Goal: Information Seeking & Learning: Understand process/instructions

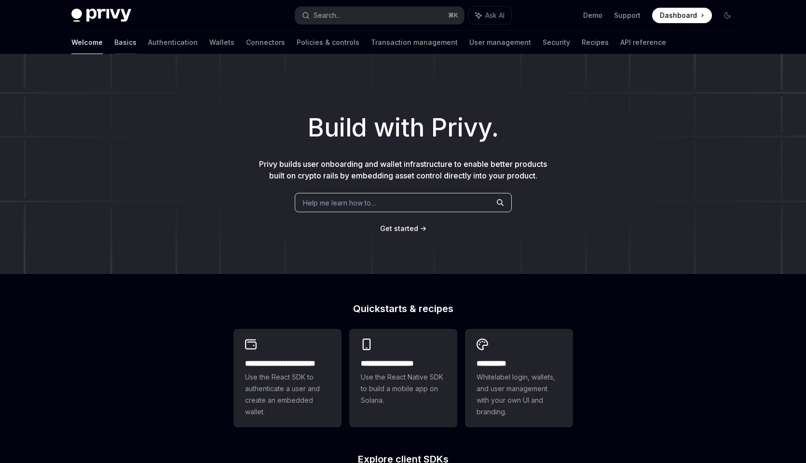
click at [114, 40] on link "Basics" at bounding box center [125, 42] width 22 height 23
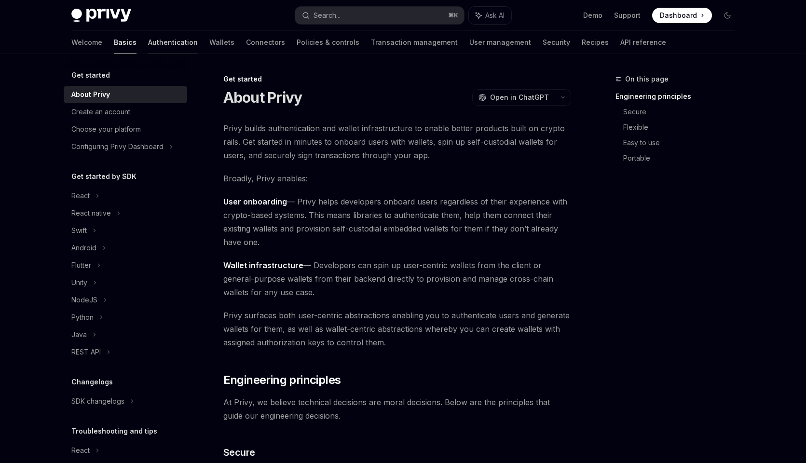
click at [148, 42] on link "Authentication" at bounding box center [173, 42] width 50 height 23
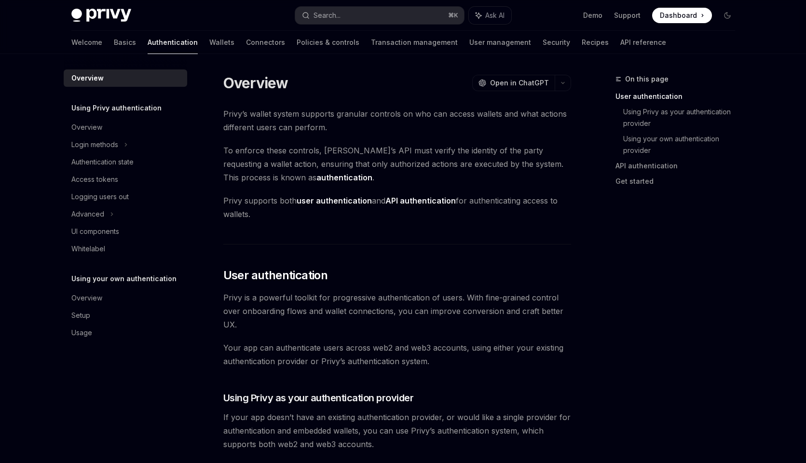
click at [93, 42] on div "Welcome Basics Authentication Wallets Connectors Policies & controls Transactio…" at bounding box center [368, 42] width 595 height 23
click at [114, 42] on link "Basics" at bounding box center [125, 42] width 22 height 23
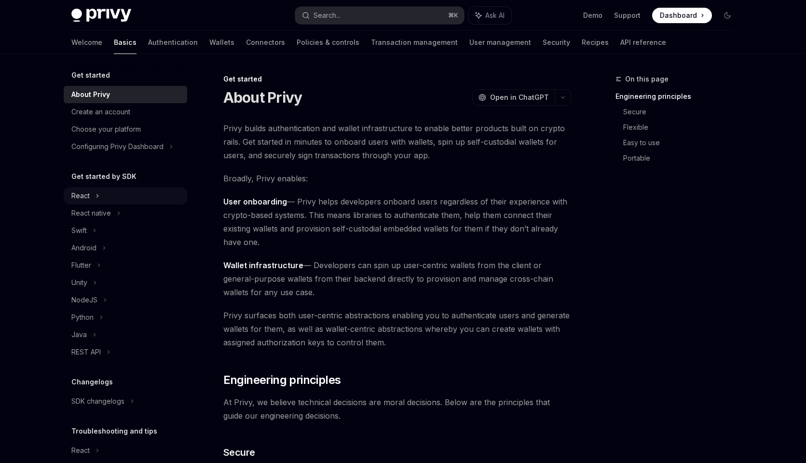
click at [96, 198] on icon at bounding box center [97, 196] width 4 height 12
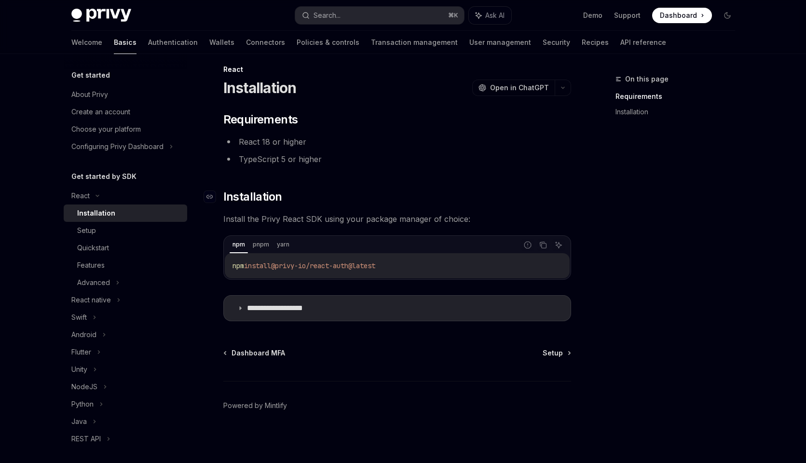
scroll to position [11, 0]
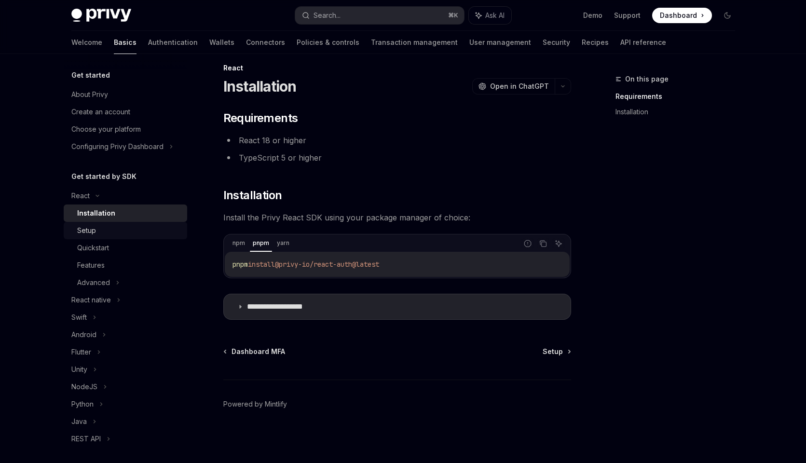
click at [104, 235] on div "Setup" at bounding box center [129, 231] width 104 height 12
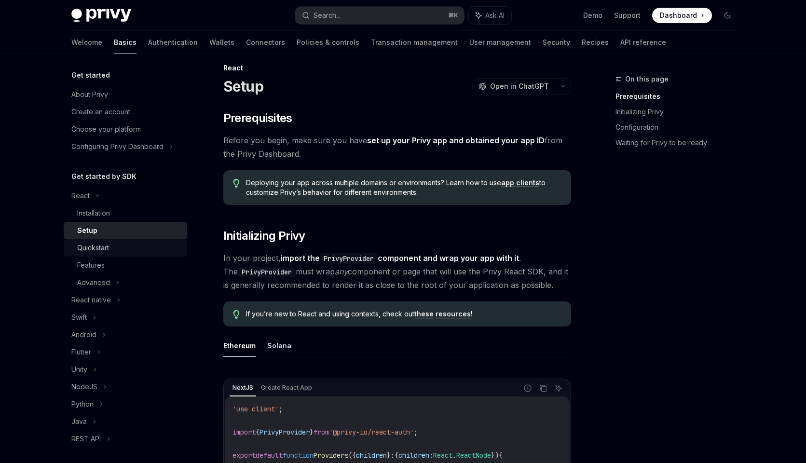
click at [107, 253] on div "Quickstart" at bounding box center [93, 248] width 32 height 12
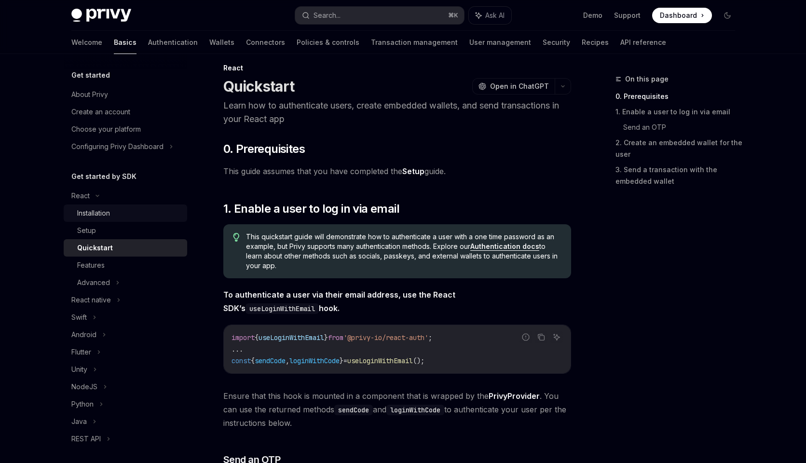
click at [113, 208] on div "Installation" at bounding box center [129, 213] width 104 height 12
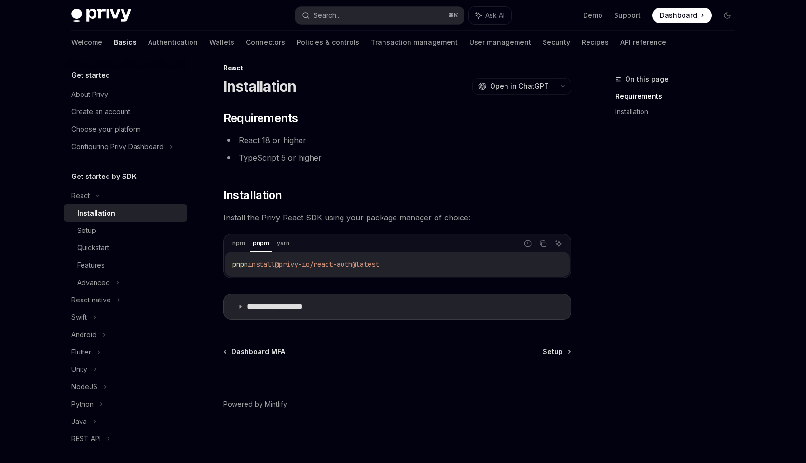
drag, startPoint x: 439, startPoint y: 264, endPoint x: 229, endPoint y: 264, distance: 209.7
click at [229, 264] on div "pnpm install @privy-io/react-auth@latest" at bounding box center [397, 264] width 345 height 25
click at [543, 242] on icon "Copy the contents from the code block" at bounding box center [543, 244] width 5 height 5
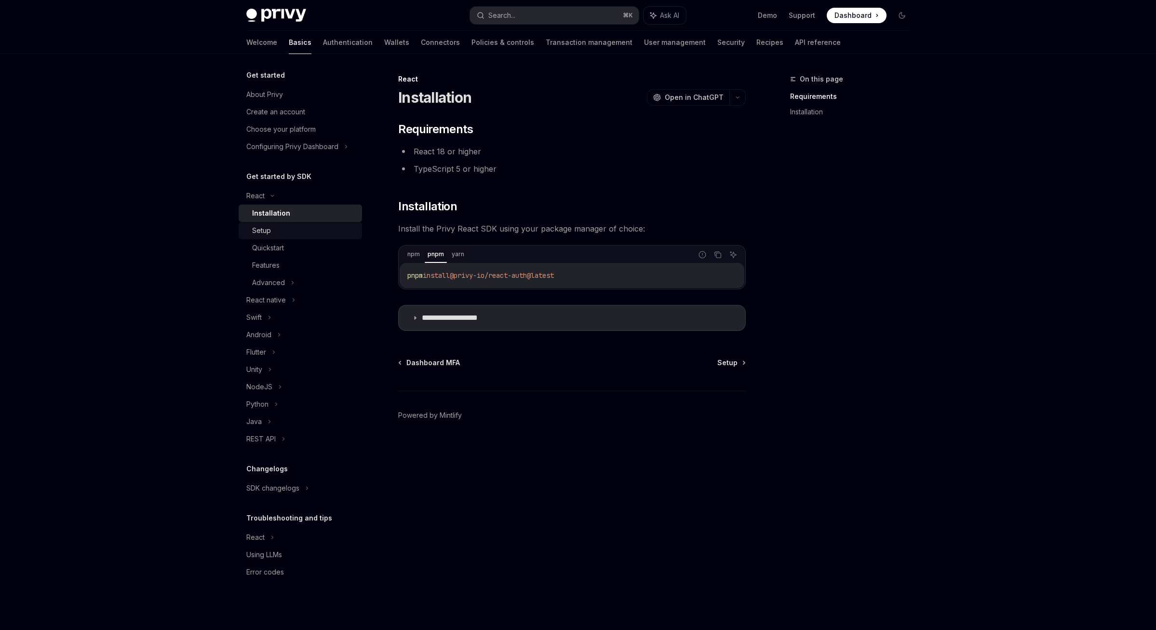
click at [259, 231] on div "Setup" at bounding box center [261, 231] width 19 height 12
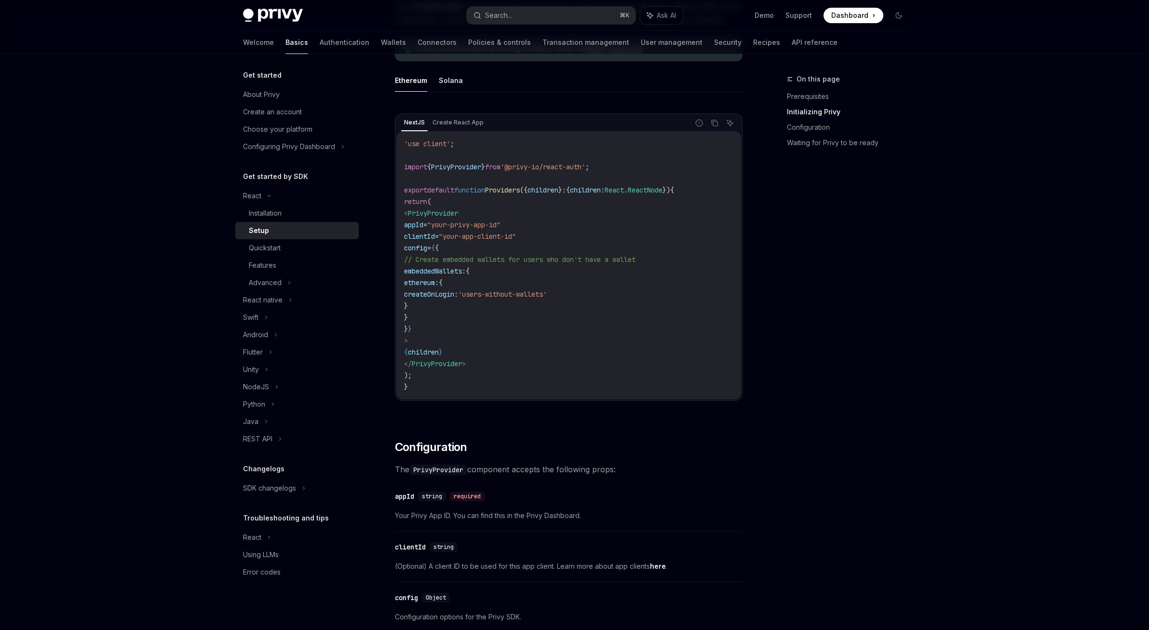
scroll to position [262, 0]
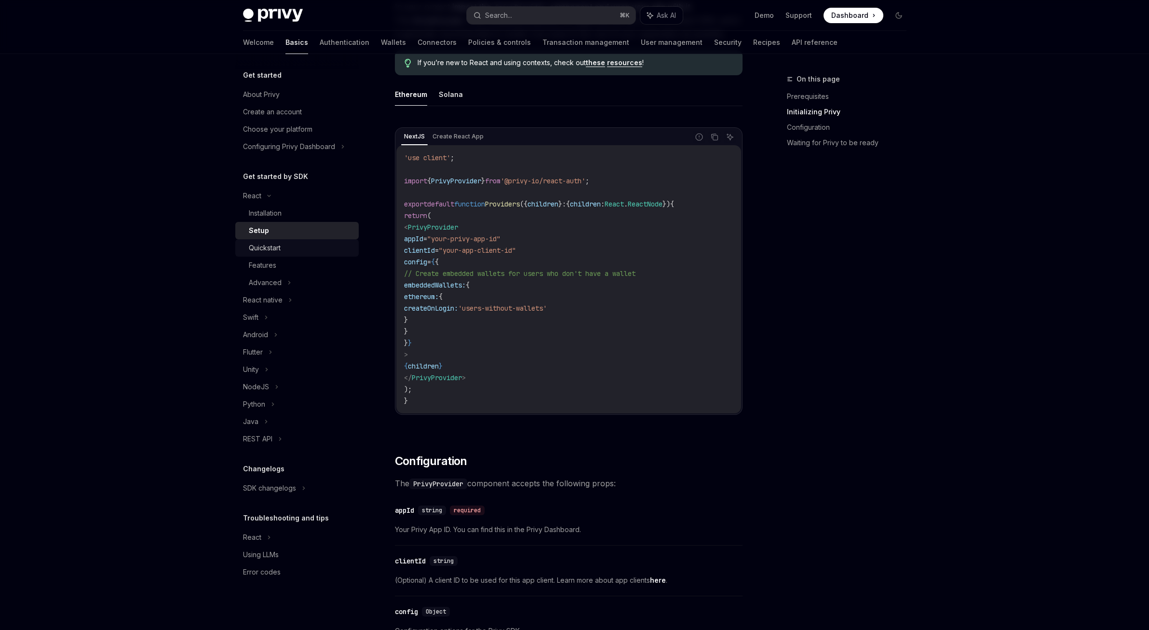
click at [301, 253] on div "Quickstart" at bounding box center [301, 248] width 104 height 12
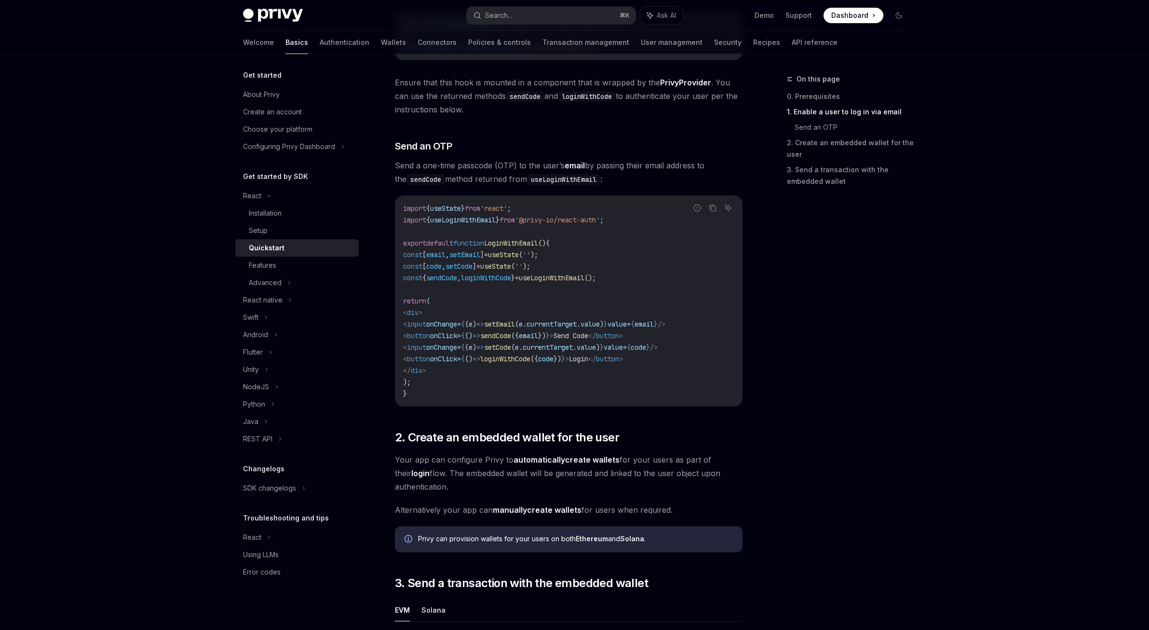
scroll to position [341, 0]
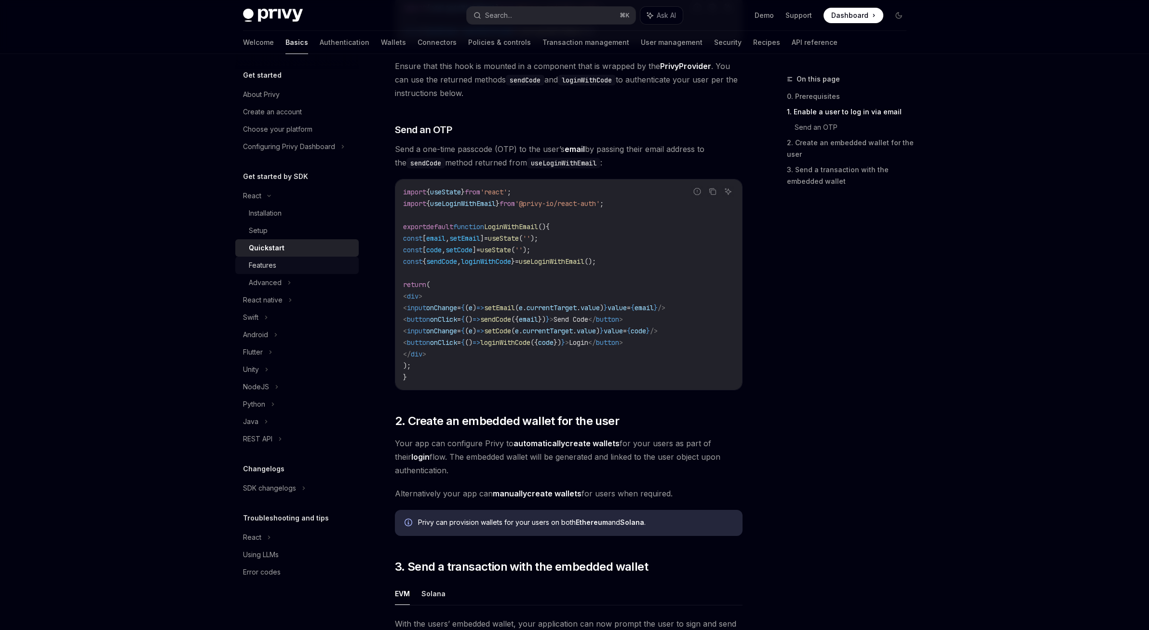
click at [281, 261] on div "Features" at bounding box center [301, 265] width 104 height 12
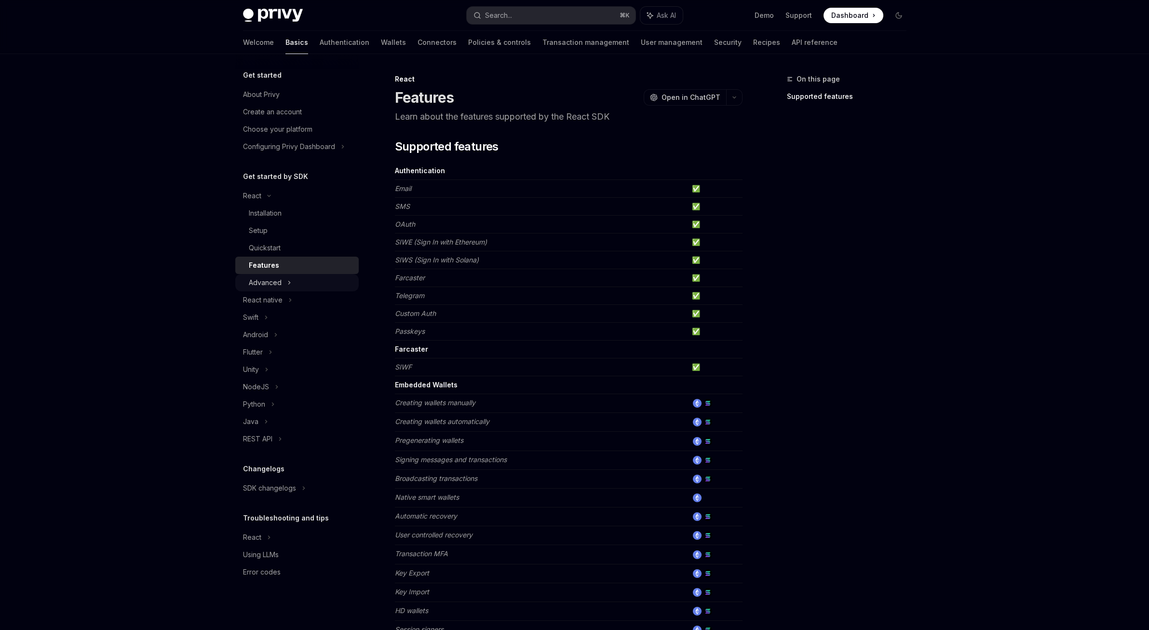
click at [286, 284] on div "Advanced" at bounding box center [296, 282] width 123 height 17
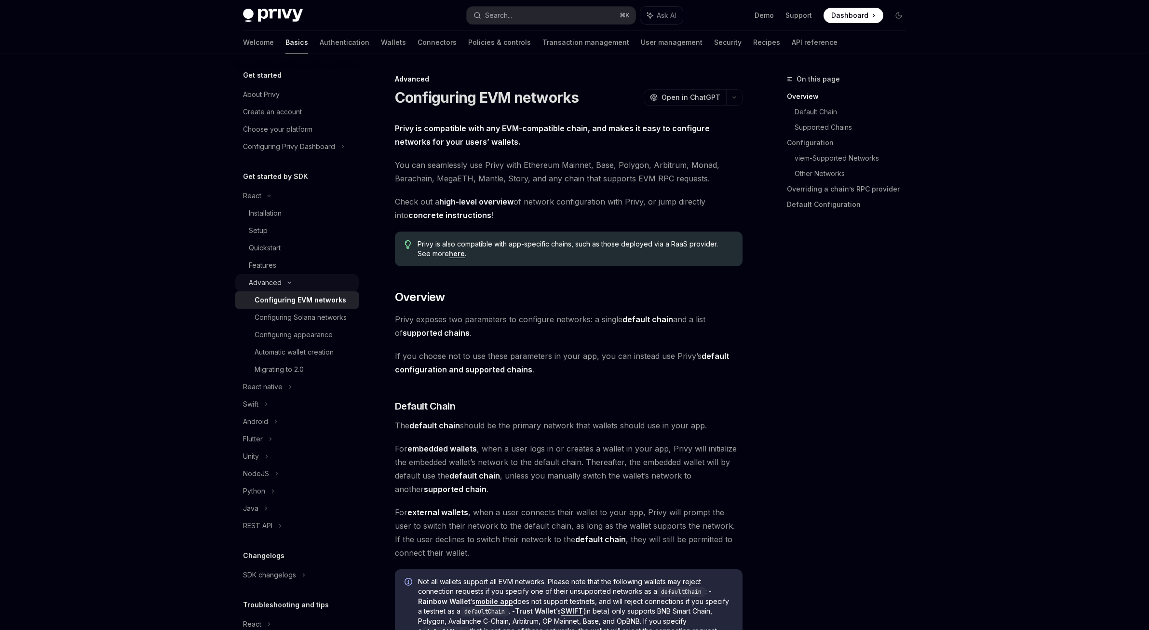
click at [286, 284] on div "Advanced" at bounding box center [296, 282] width 123 height 17
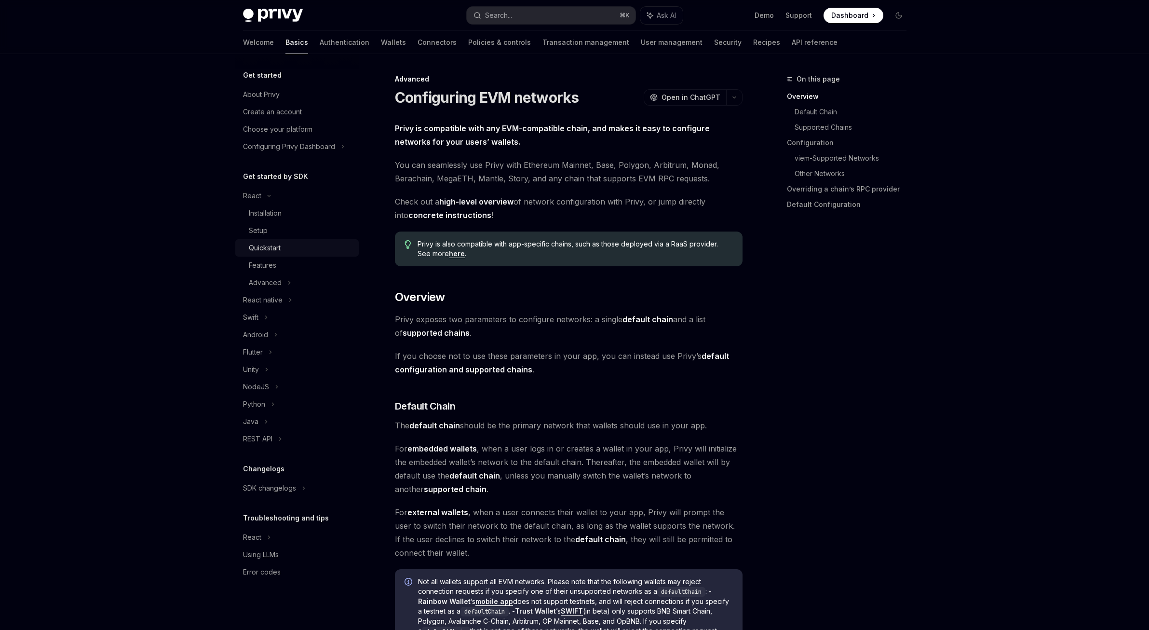
click at [276, 255] on link "Quickstart" at bounding box center [296, 247] width 123 height 17
type textarea "*"
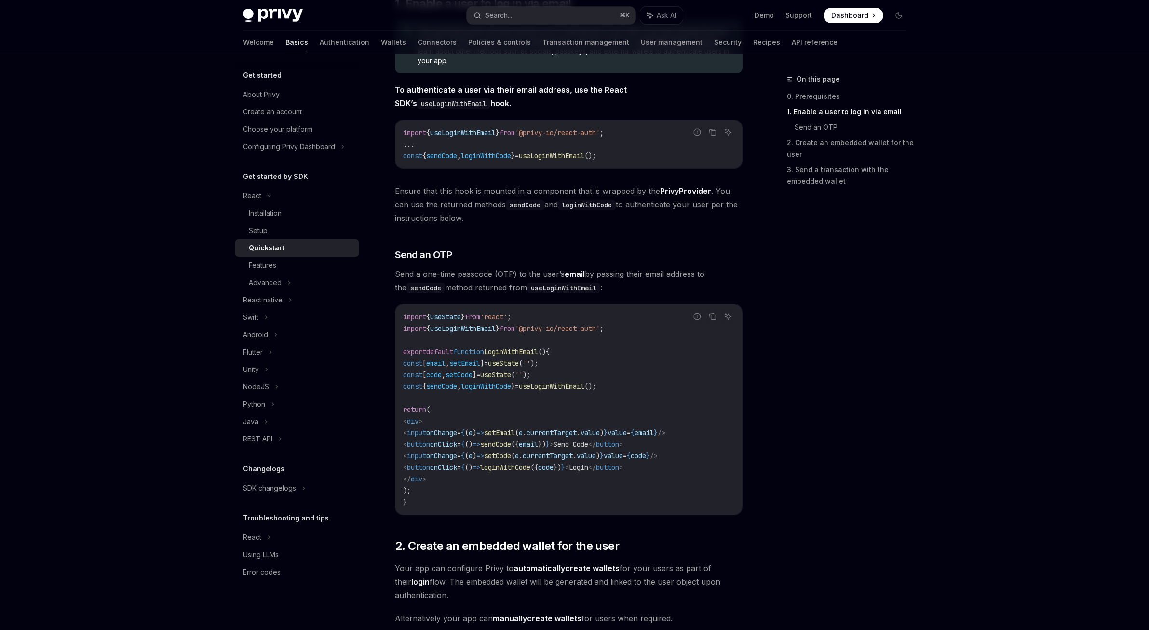
scroll to position [219, 0]
